Goal: Task Accomplishment & Management: Use online tool/utility

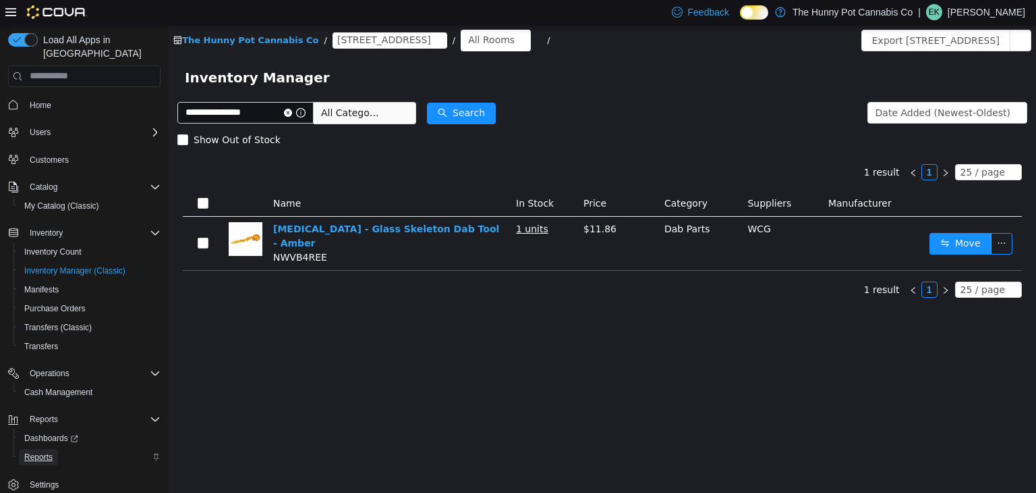
click at [28, 449] on span "Reports" at bounding box center [38, 457] width 28 height 16
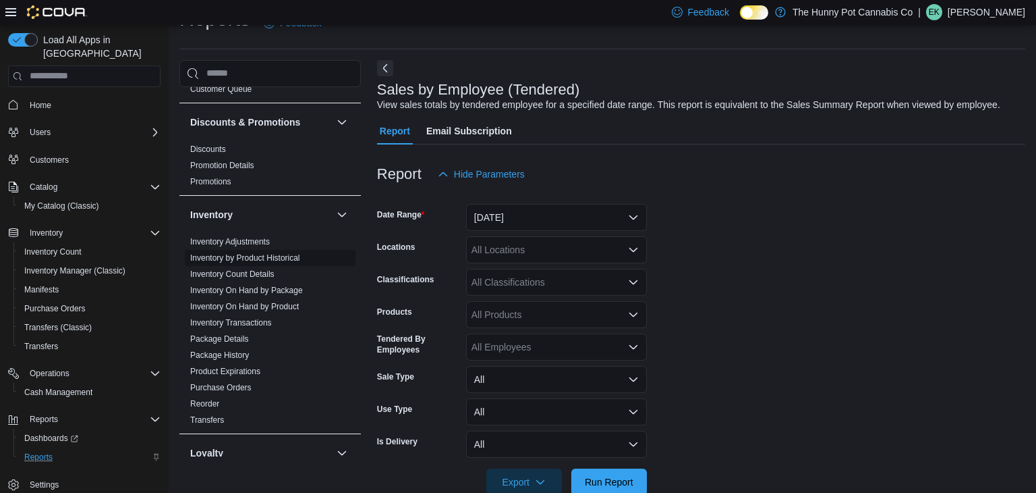
scroll to position [124, 0]
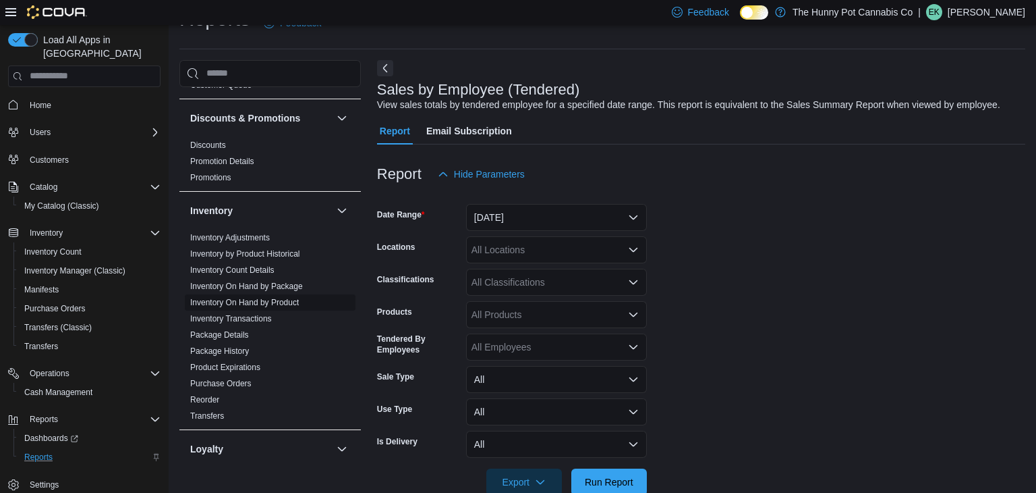
click at [258, 298] on link "Inventory On Hand by Product" at bounding box center [244, 302] width 109 height 9
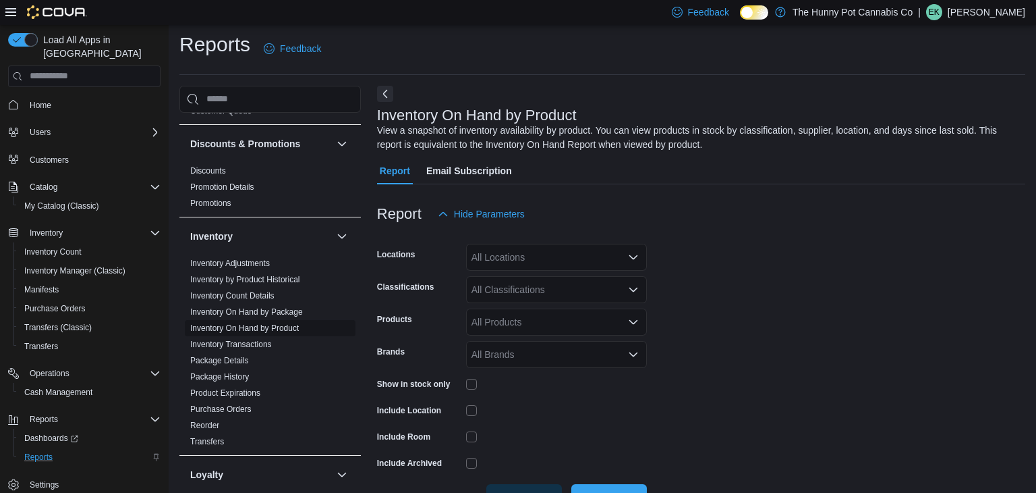
scroll to position [45, 0]
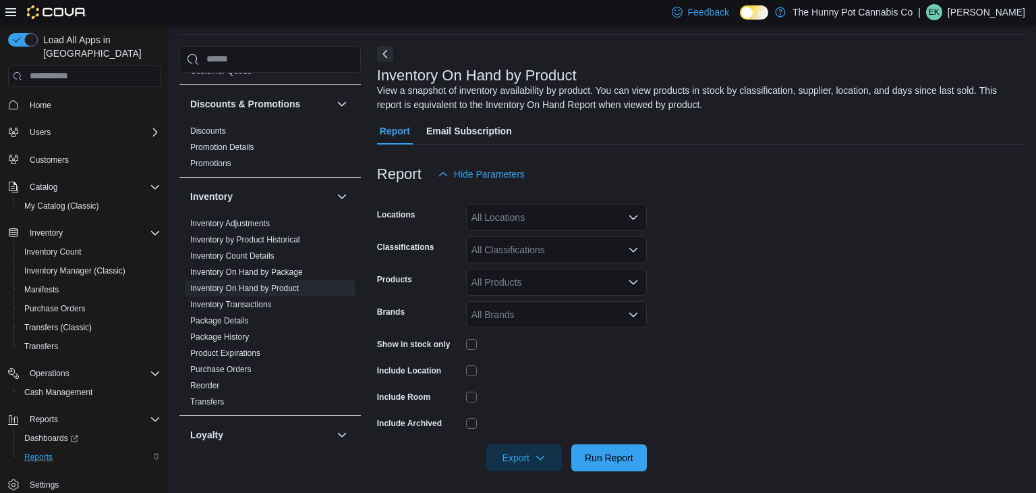
click at [528, 224] on div "All Locations" at bounding box center [556, 217] width 181 height 27
type input "***"
click at [534, 236] on span "[STREET_ADDRESS]" at bounding box center [541, 239] width 93 height 13
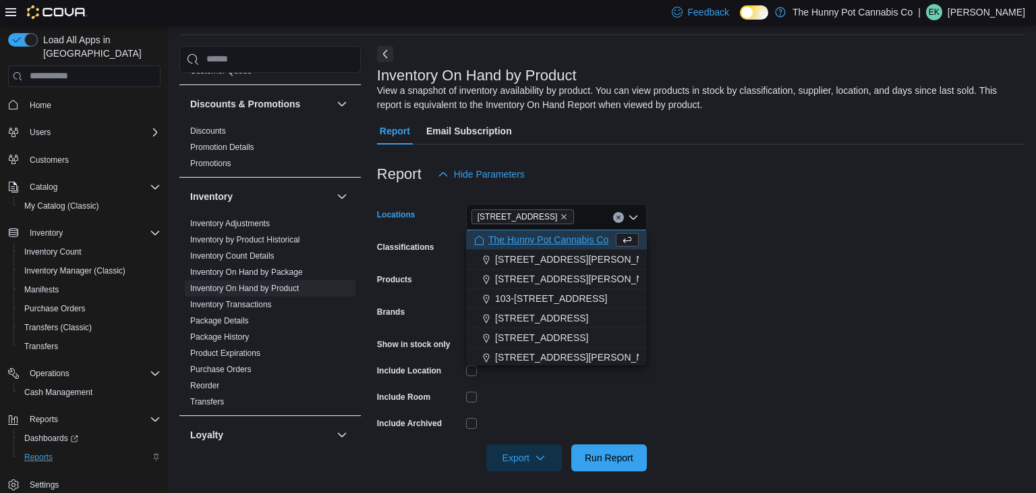
click at [746, 282] on form "Locations [STREET_ADDRESS] Selected. [STREET_ADDRESS] Backspace to delete [STRE…" at bounding box center [701, 329] width 648 height 283
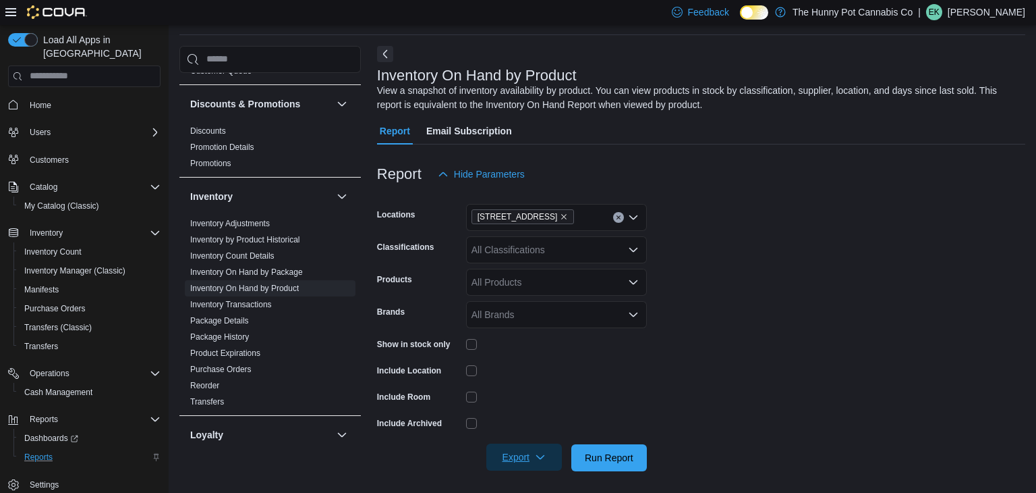
click at [527, 451] on span "Export" at bounding box center [524, 456] width 59 height 27
click at [517, 381] on button "Export to Excel" at bounding box center [526, 374] width 77 height 27
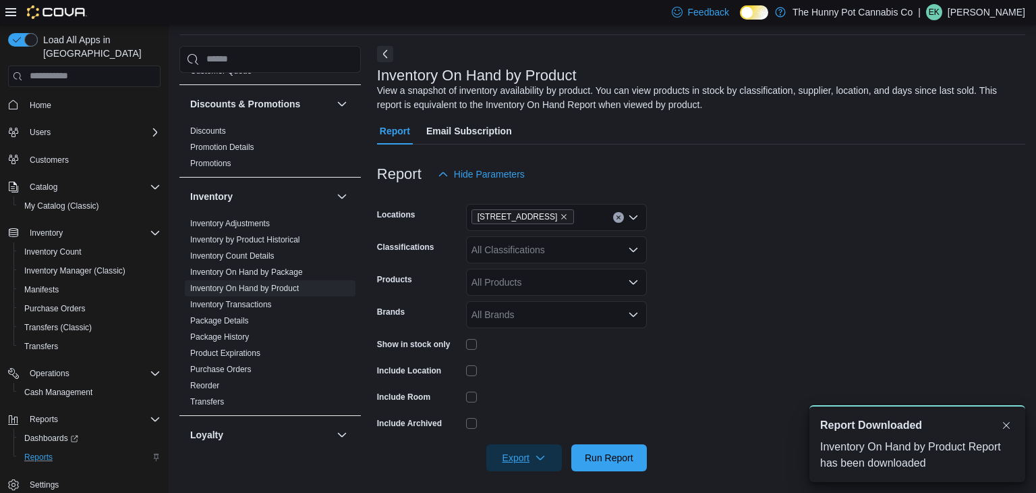
scroll to position [0, 0]
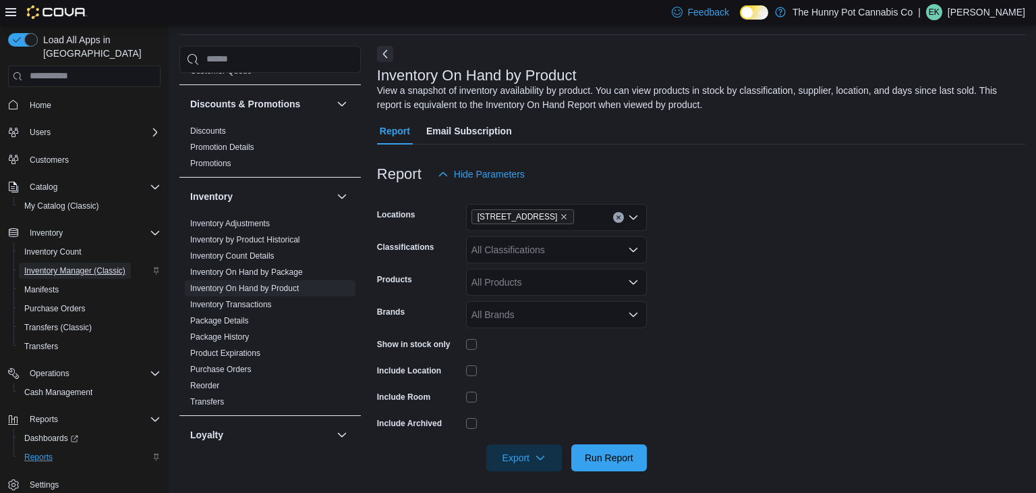
click at [113, 262] on span "Inventory Manager (Classic)" at bounding box center [74, 270] width 101 height 16
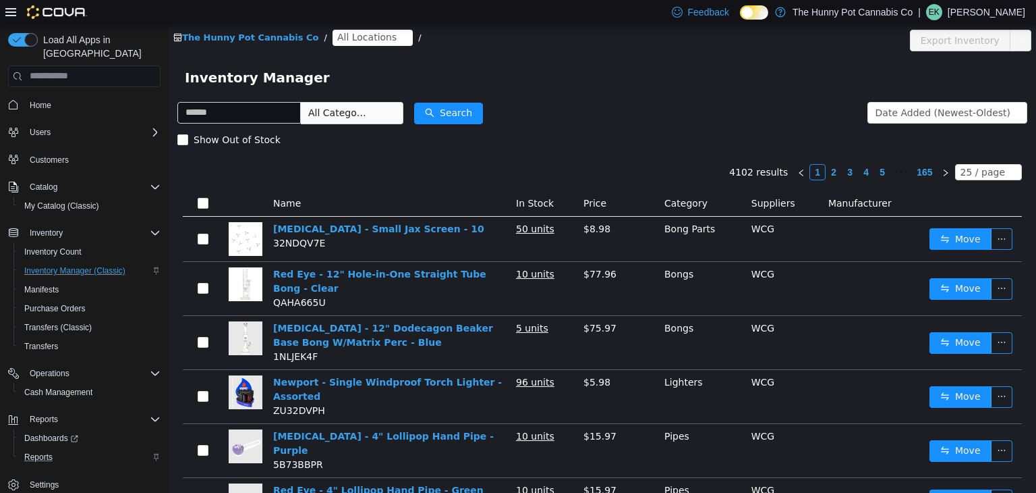
click at [340, 39] on span "All Locations" at bounding box center [366, 36] width 59 height 15
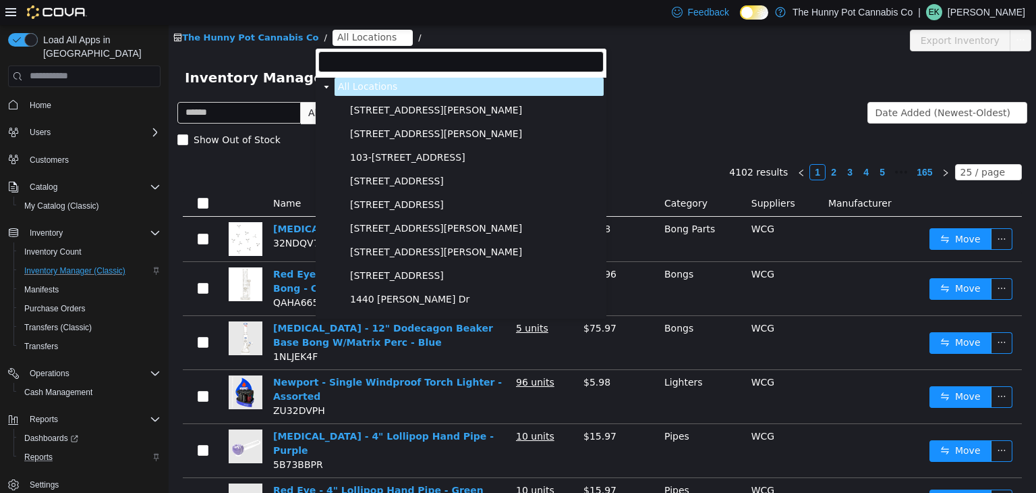
click at [343, 59] on input "filter select" at bounding box center [461, 61] width 285 height 21
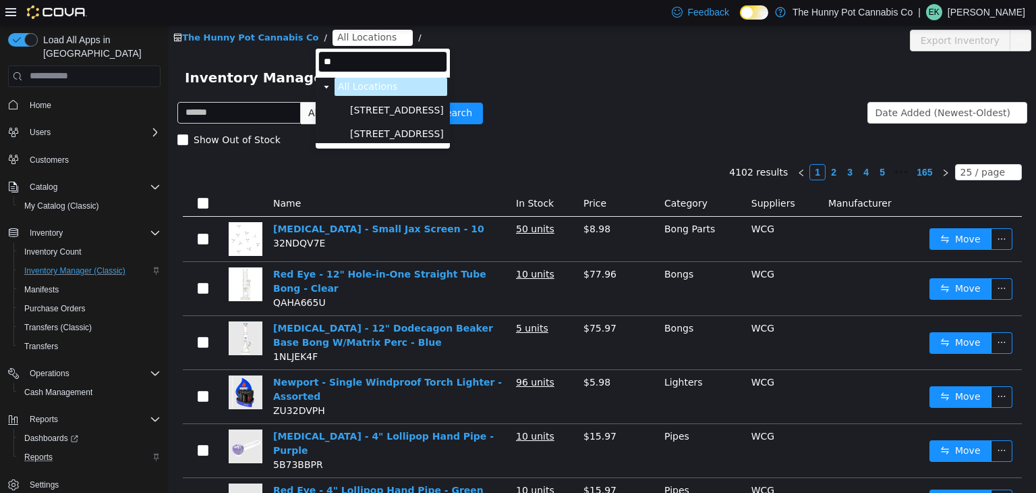
type input "***"
click at [358, 112] on span "[STREET_ADDRESS]" at bounding box center [397, 109] width 94 height 11
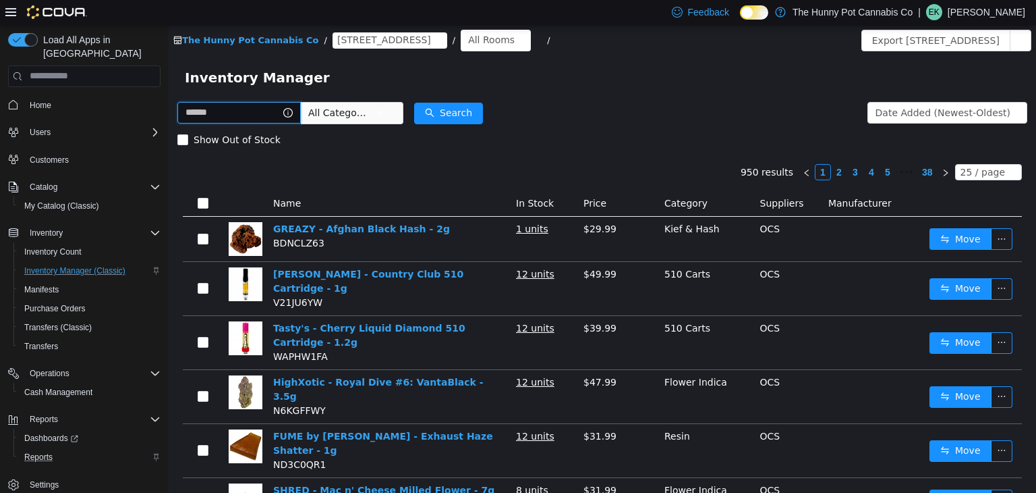
click at [208, 116] on input "text" at bounding box center [238, 112] width 123 height 22
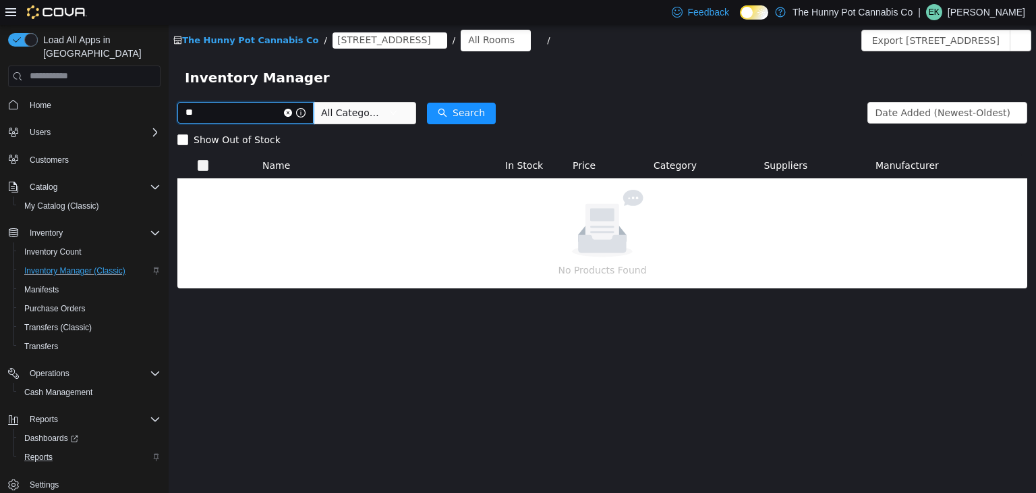
type input "*"
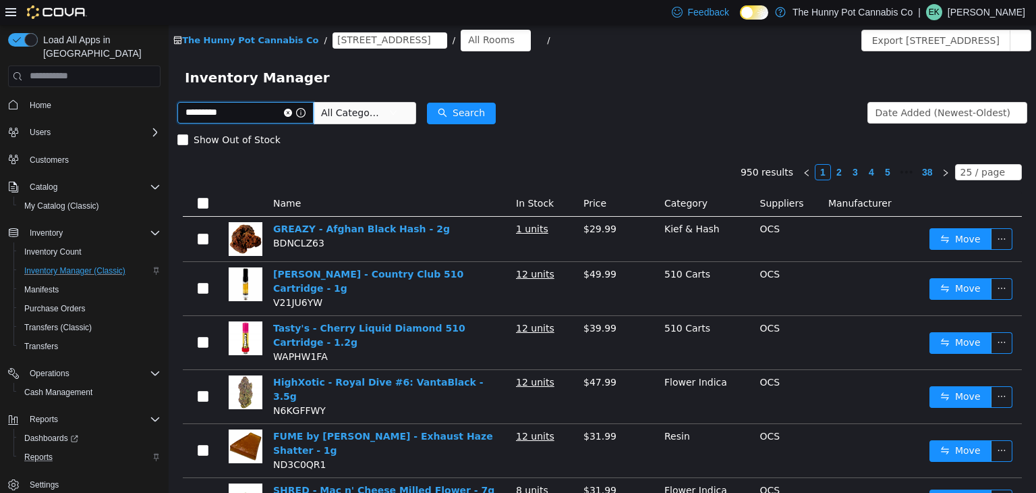
type input "*********"
